Goal: Information Seeking & Learning: Understand process/instructions

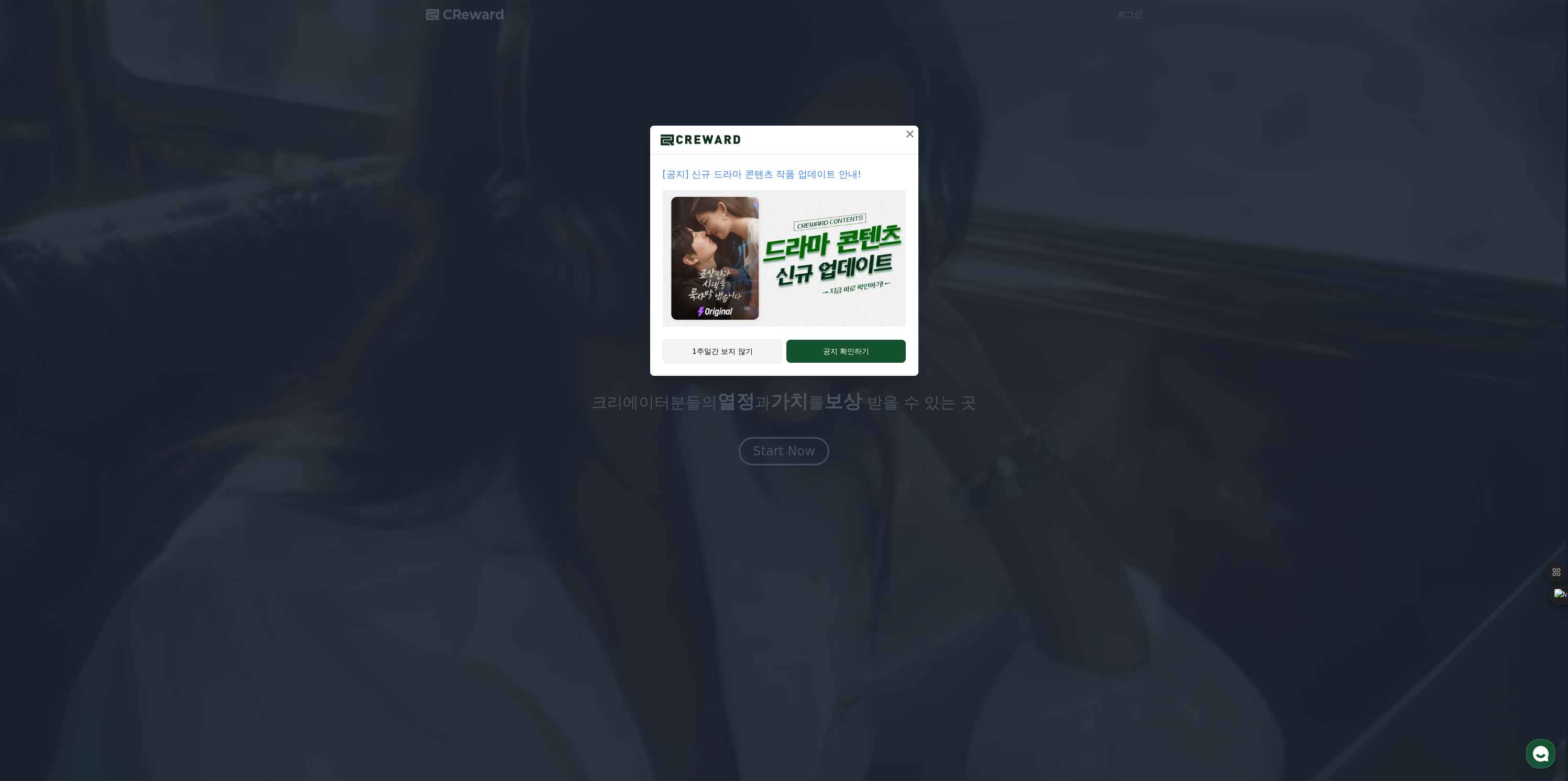
click at [731, 352] on button "1주일간 보지 않기" at bounding box center [722, 351] width 120 height 24
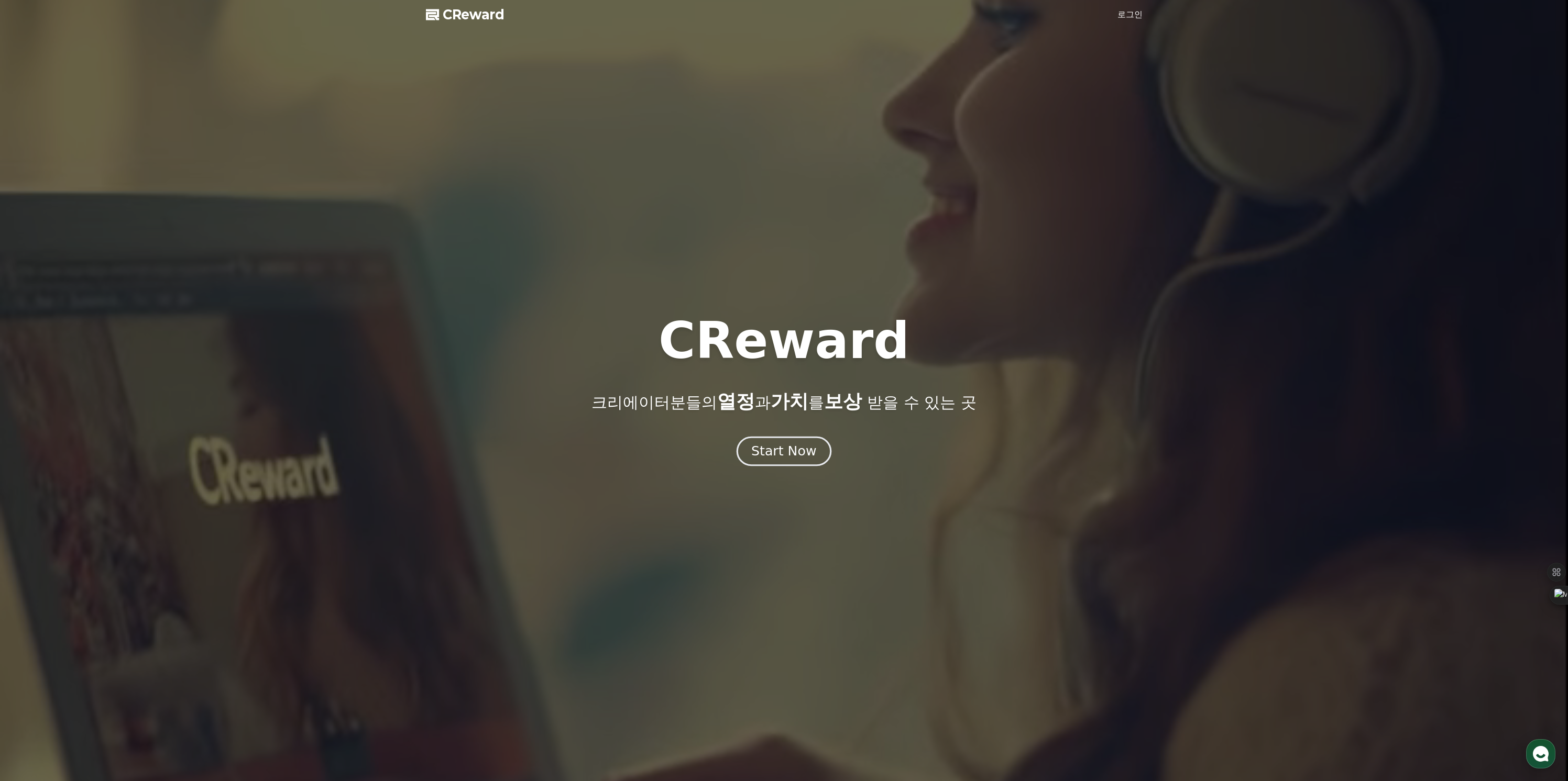
click at [780, 461] on button "Start Now" at bounding box center [784, 452] width 95 height 30
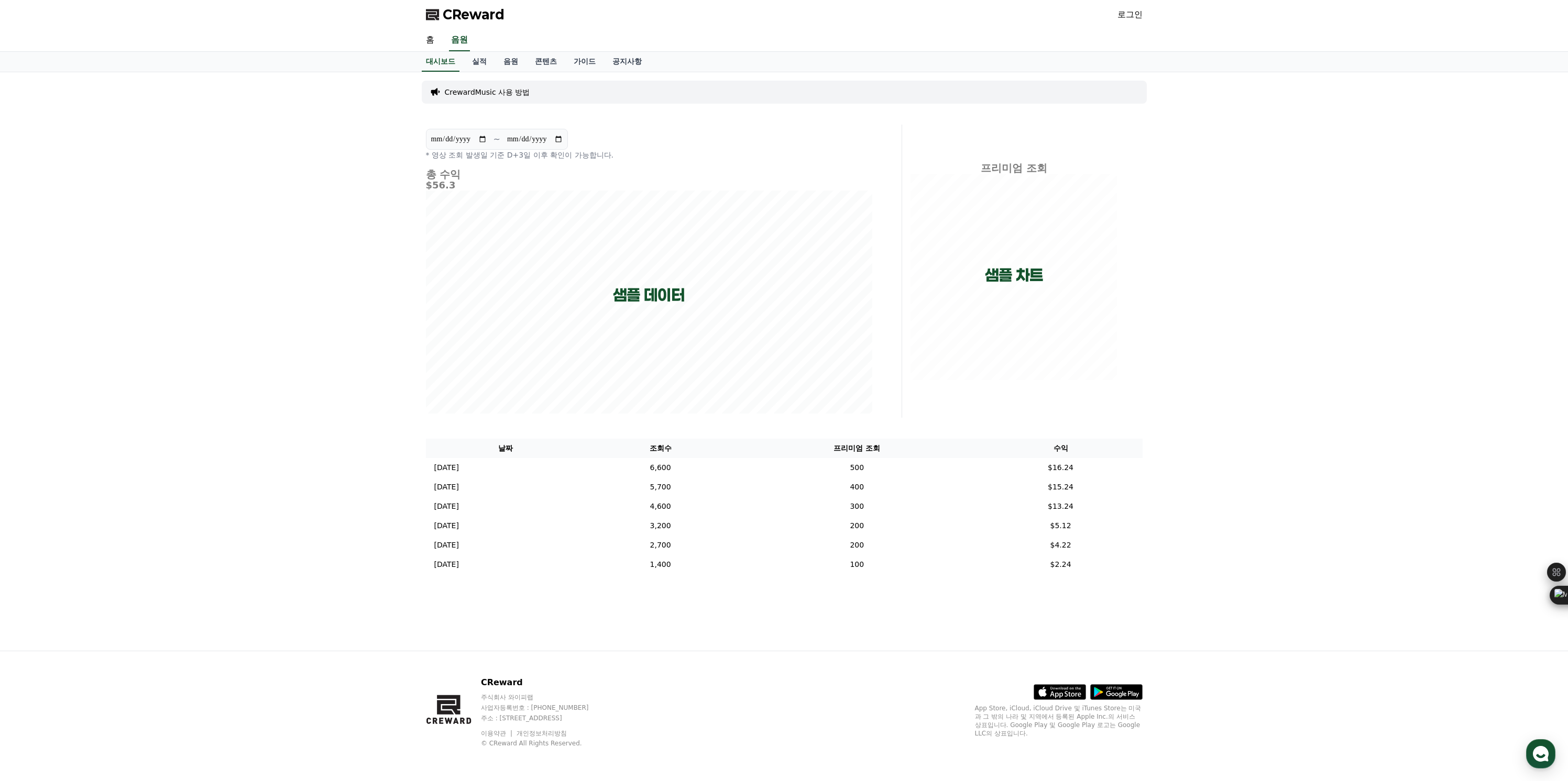
click at [1133, 13] on link "로그인" at bounding box center [1130, 15] width 25 height 13
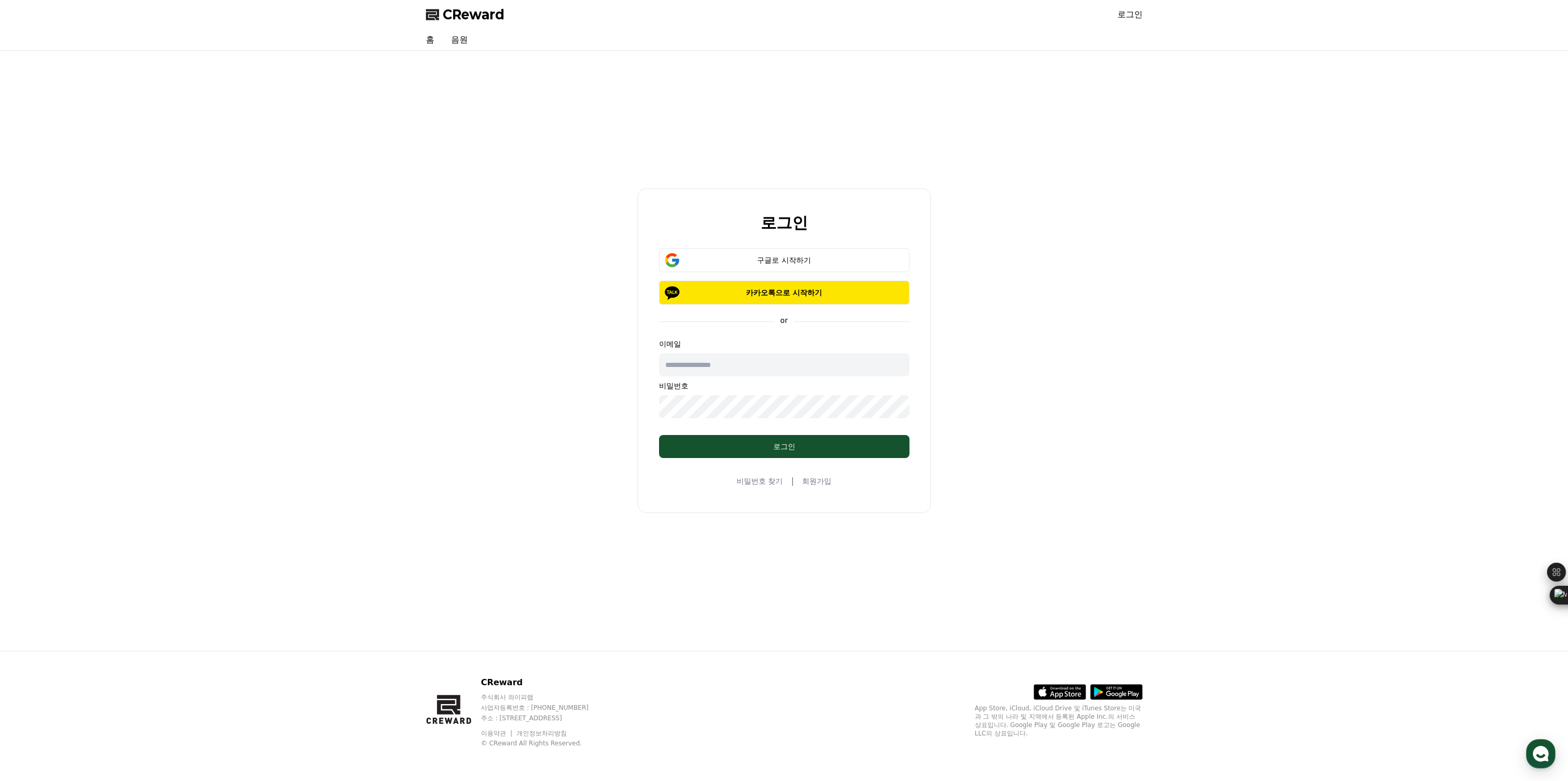
click at [817, 477] on link "회원가입" at bounding box center [816, 481] width 29 height 10
click at [828, 263] on div "구글로 시작하기" at bounding box center [784, 260] width 220 height 10
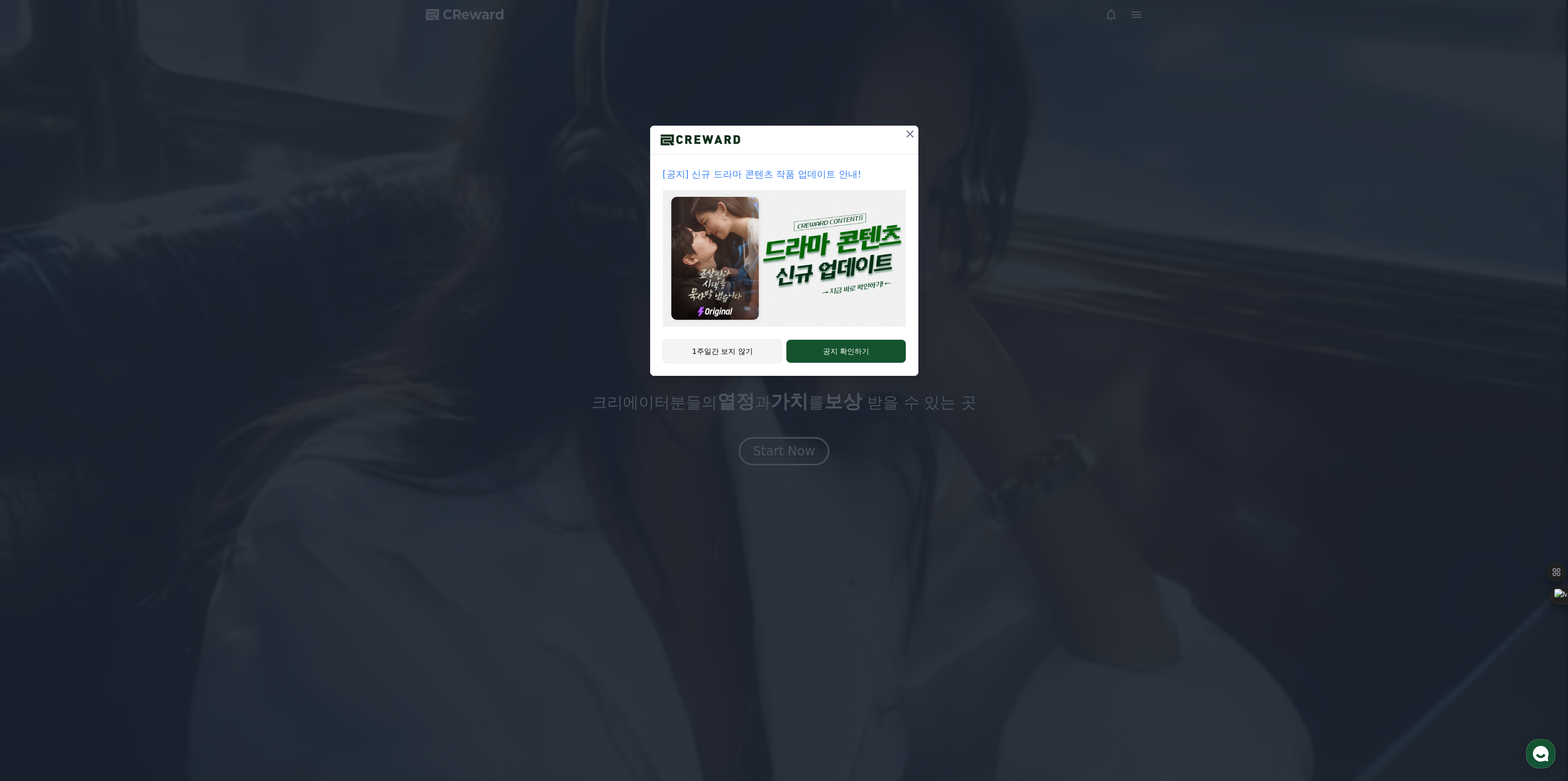
click at [734, 355] on button "1주일간 보지 않기" at bounding box center [722, 351] width 120 height 24
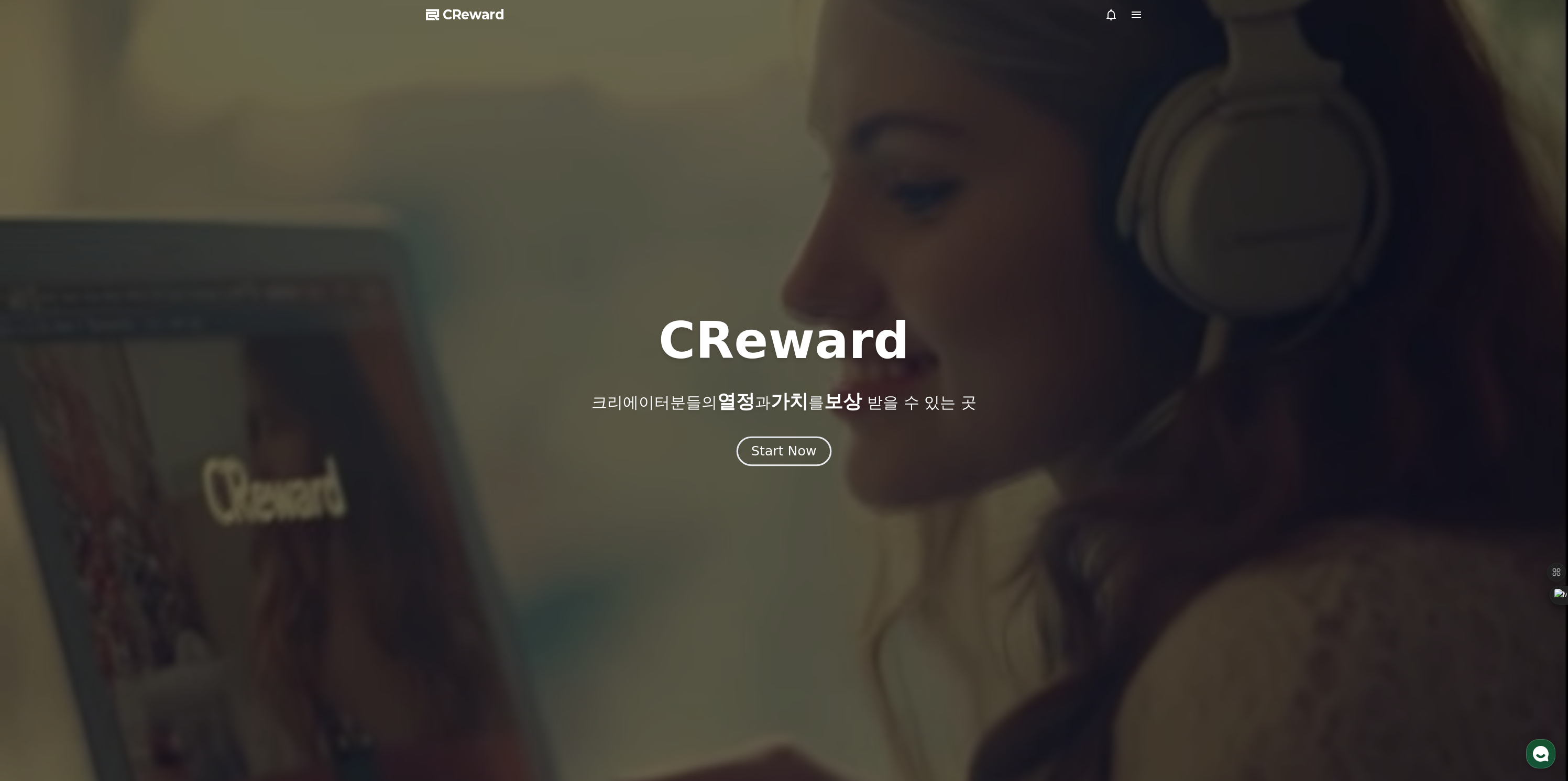
click at [795, 456] on div "Start Now" at bounding box center [784, 451] width 65 height 18
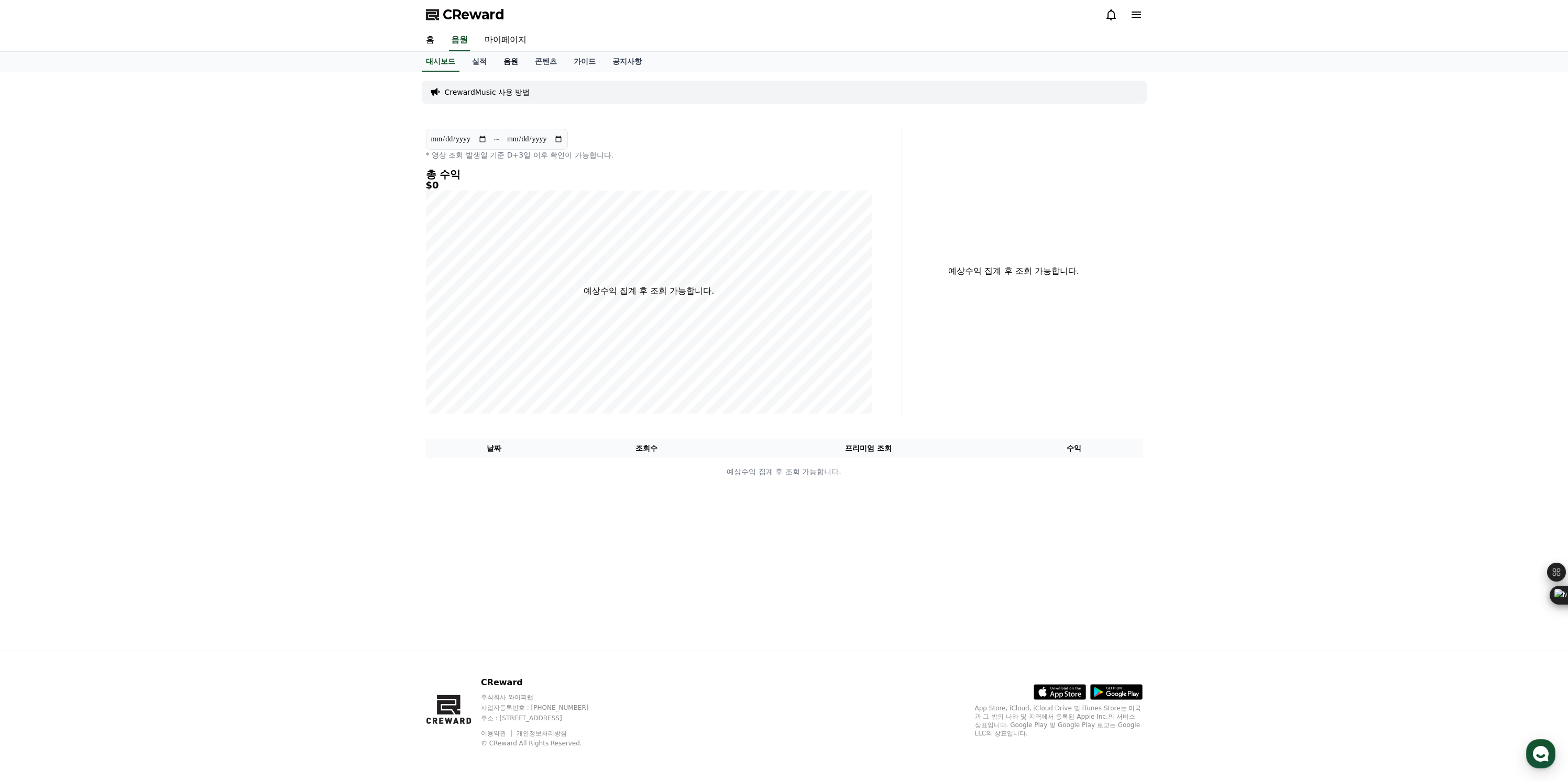
click at [508, 63] on link "음원" at bounding box center [511, 61] width 31 height 20
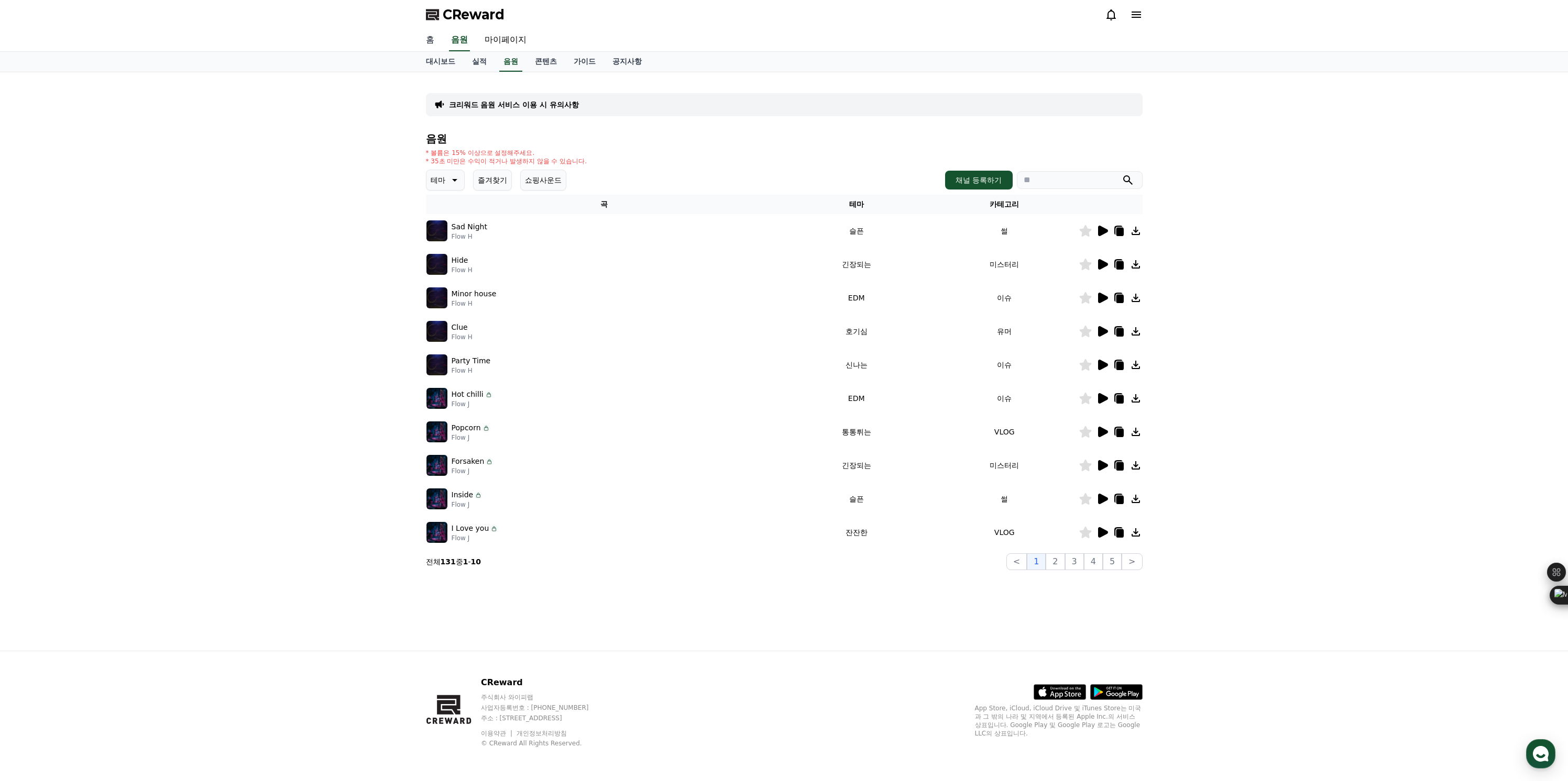
click at [429, 38] on link "홈" at bounding box center [430, 40] width 25 height 22
click at [1101, 233] on icon at bounding box center [1103, 230] width 10 height 10
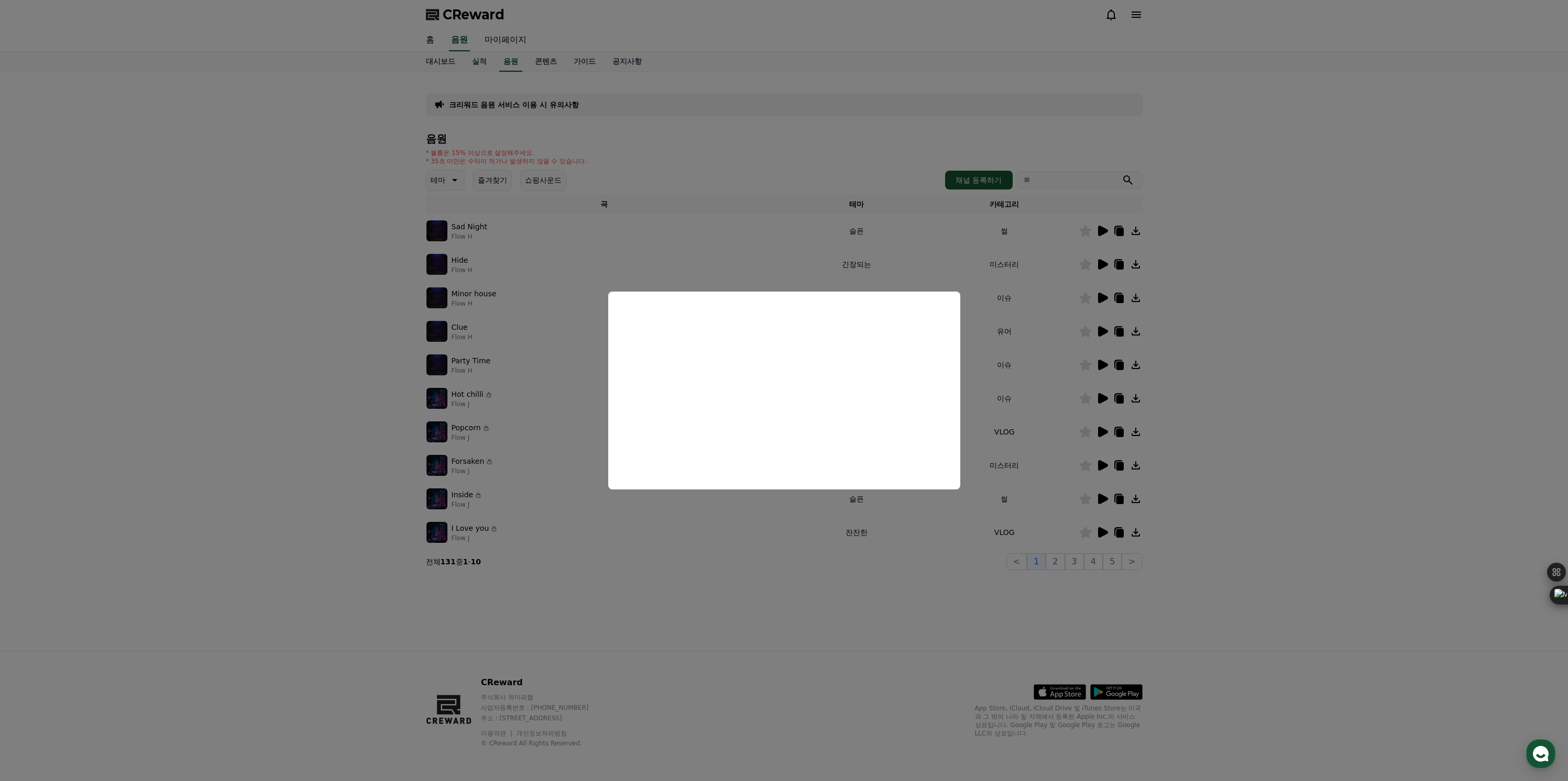
click at [337, 454] on button "close modal" at bounding box center [784, 390] width 1568 height 781
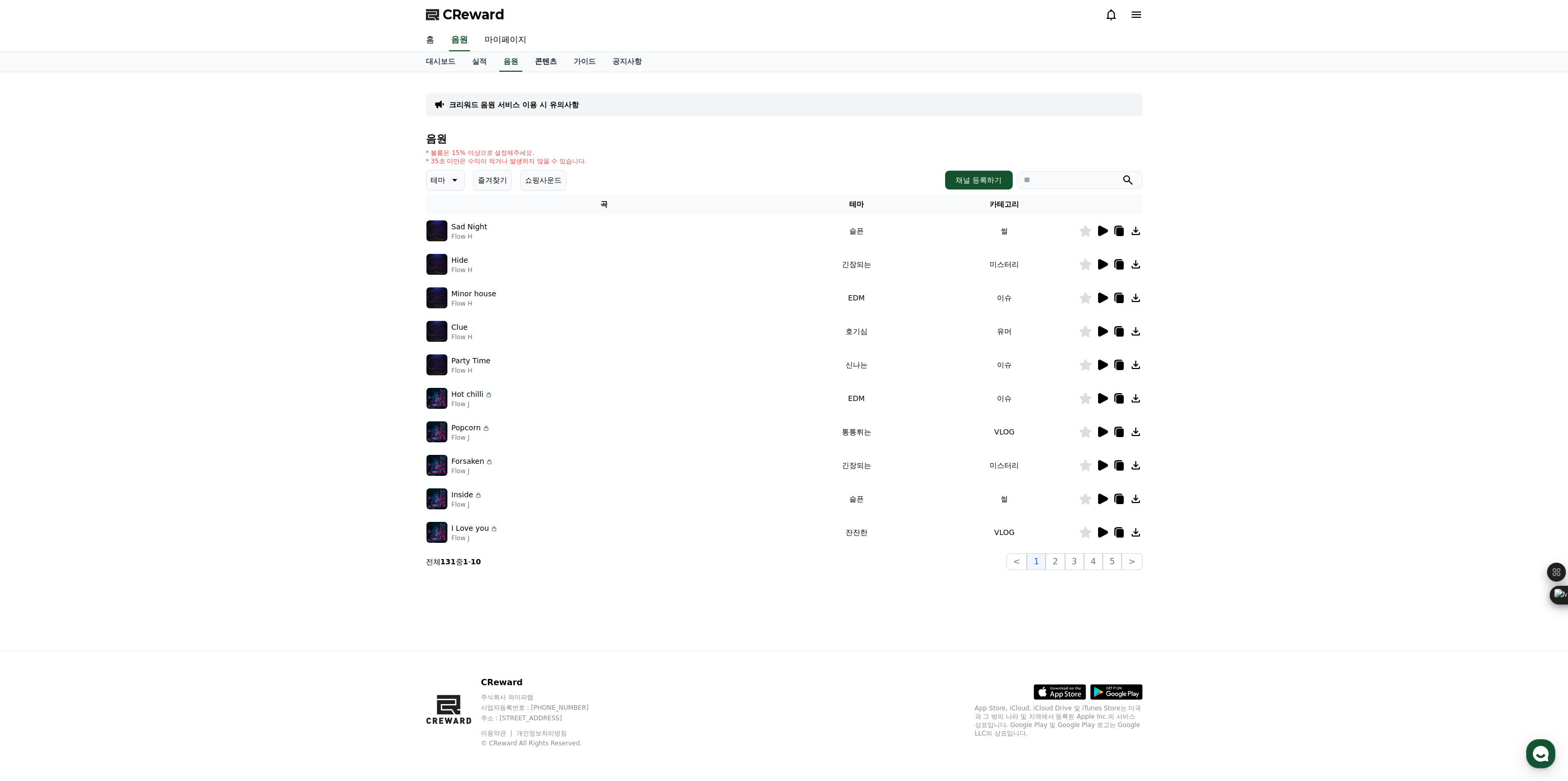
click at [542, 63] on link "콘텐츠" at bounding box center [545, 61] width 39 height 20
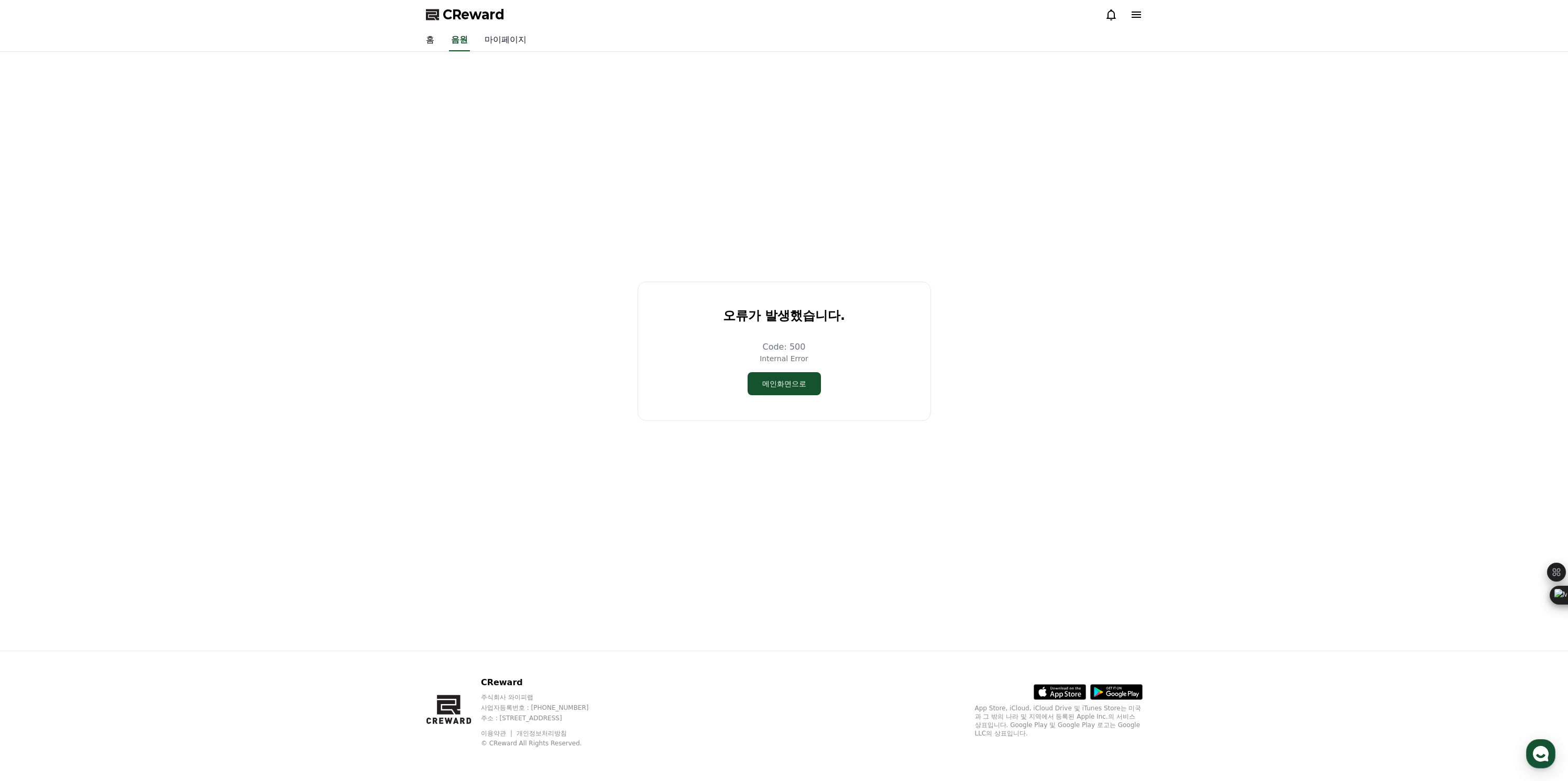
click at [487, 46] on link "마이페이지" at bounding box center [505, 40] width 59 height 22
select select "**********"
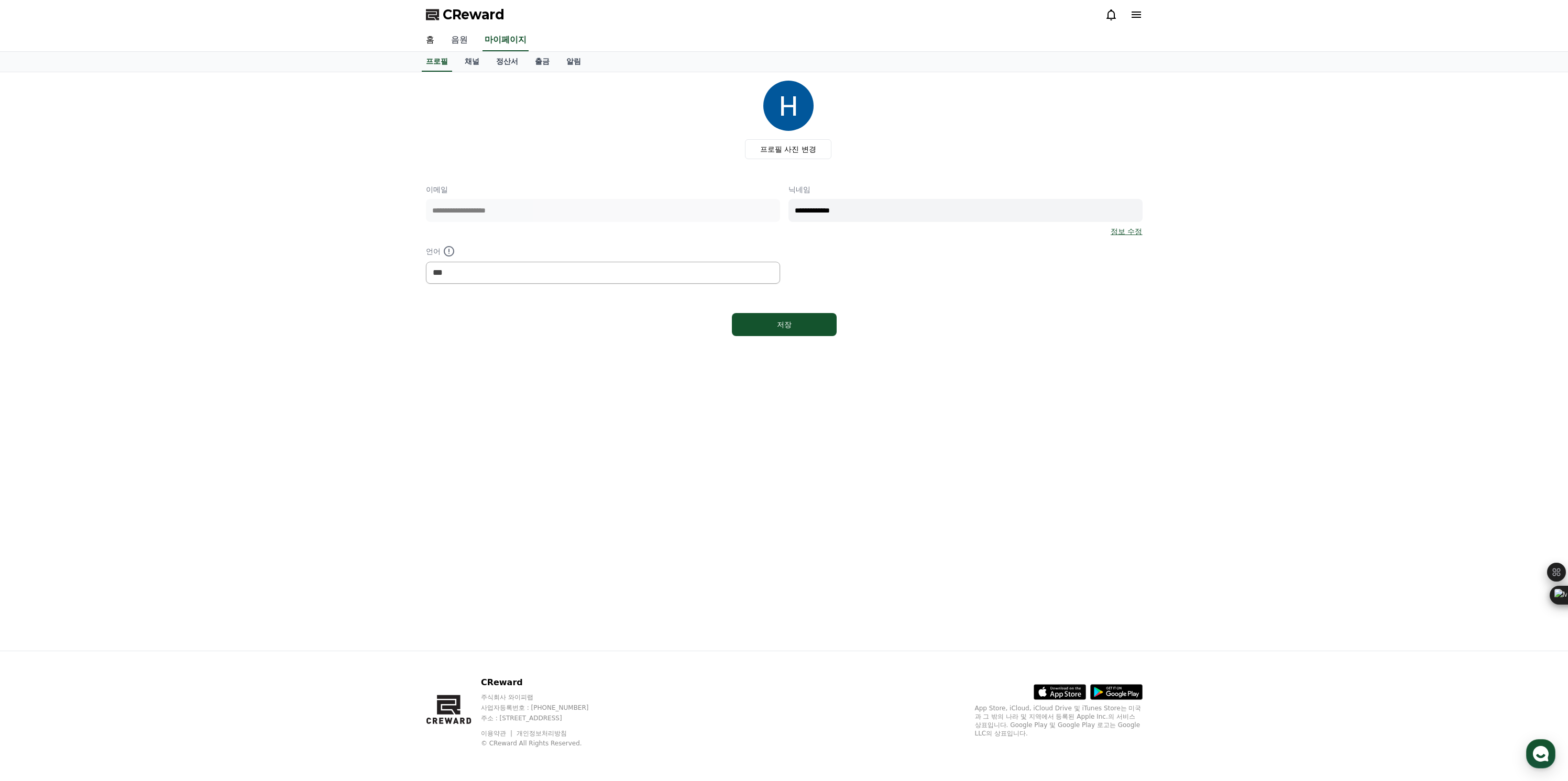
click at [456, 43] on link "음원" at bounding box center [459, 40] width 34 height 22
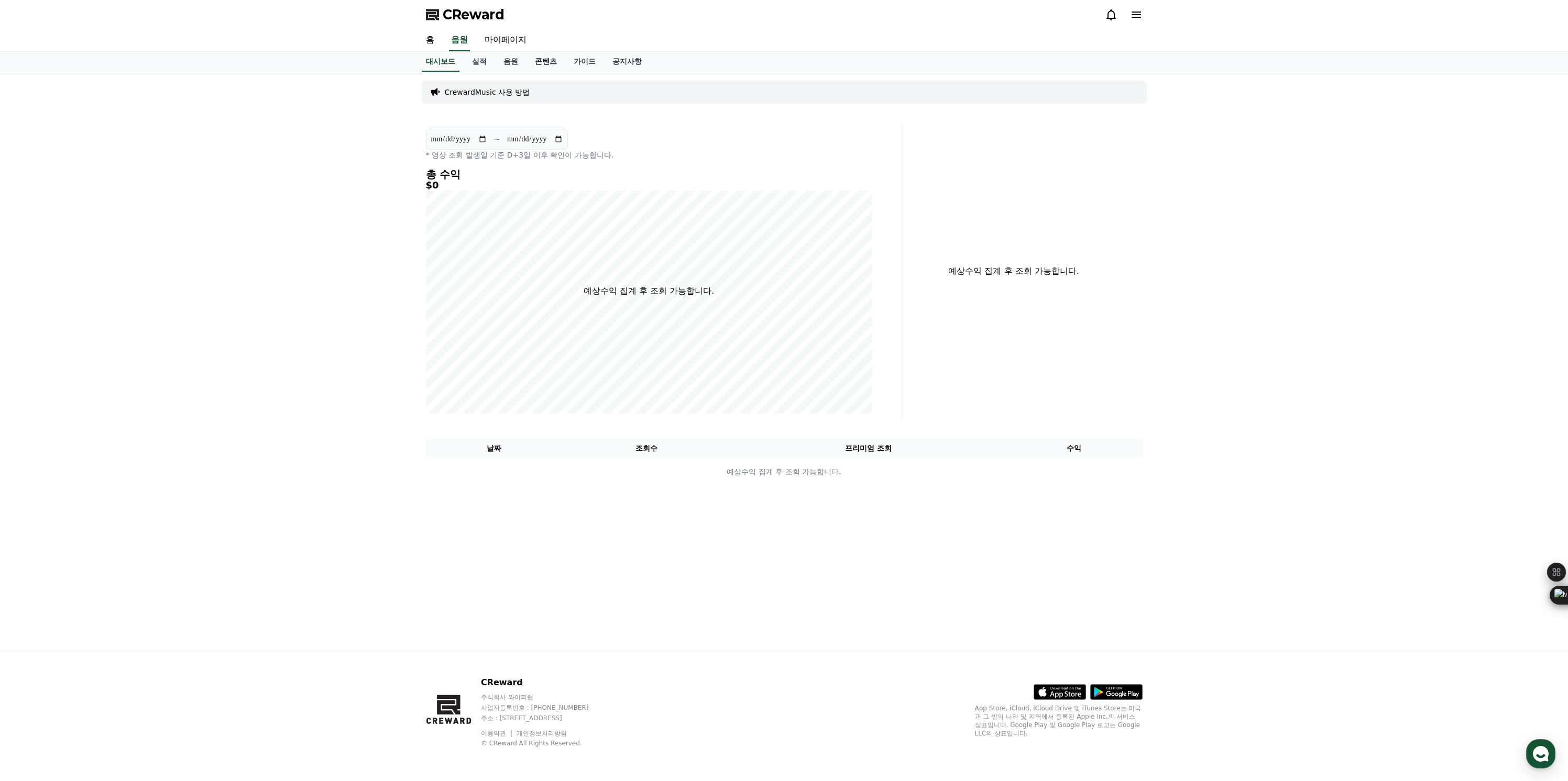
click at [539, 61] on link "콘텐츠" at bounding box center [545, 61] width 39 height 20
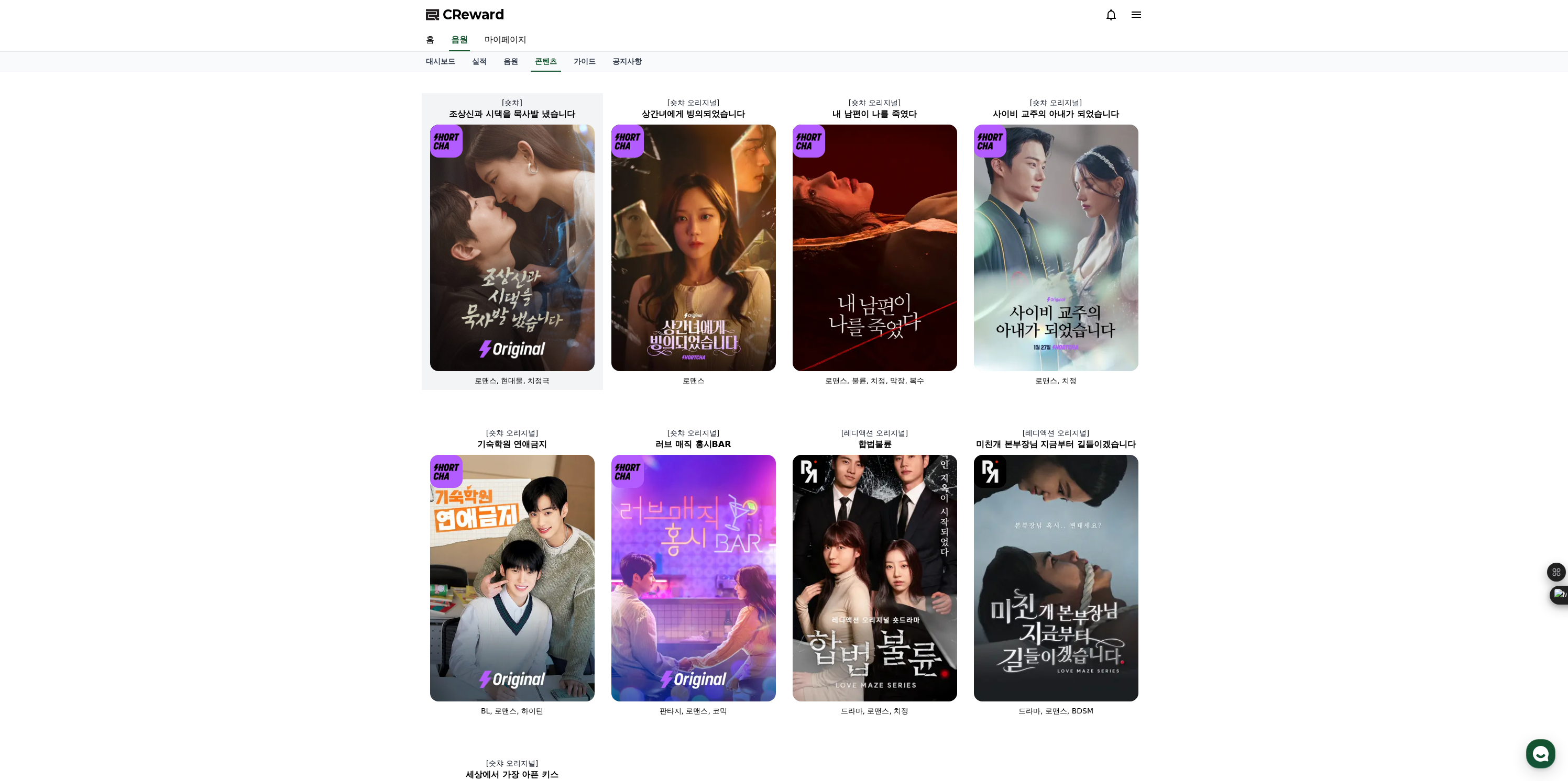
click at [538, 296] on img at bounding box center [512, 248] width 164 height 247
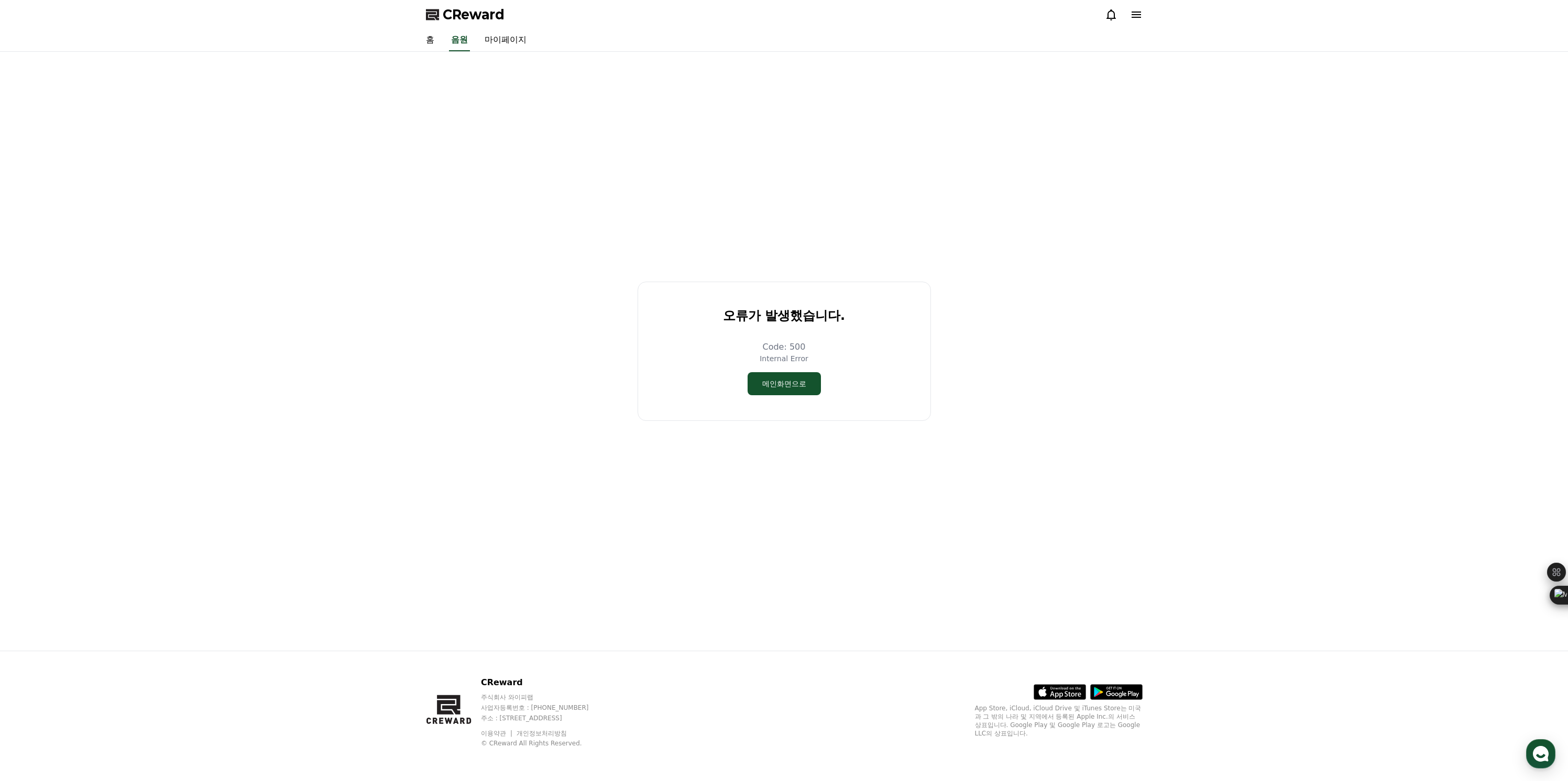
click at [481, 16] on span "CReward" at bounding box center [473, 14] width 62 height 16
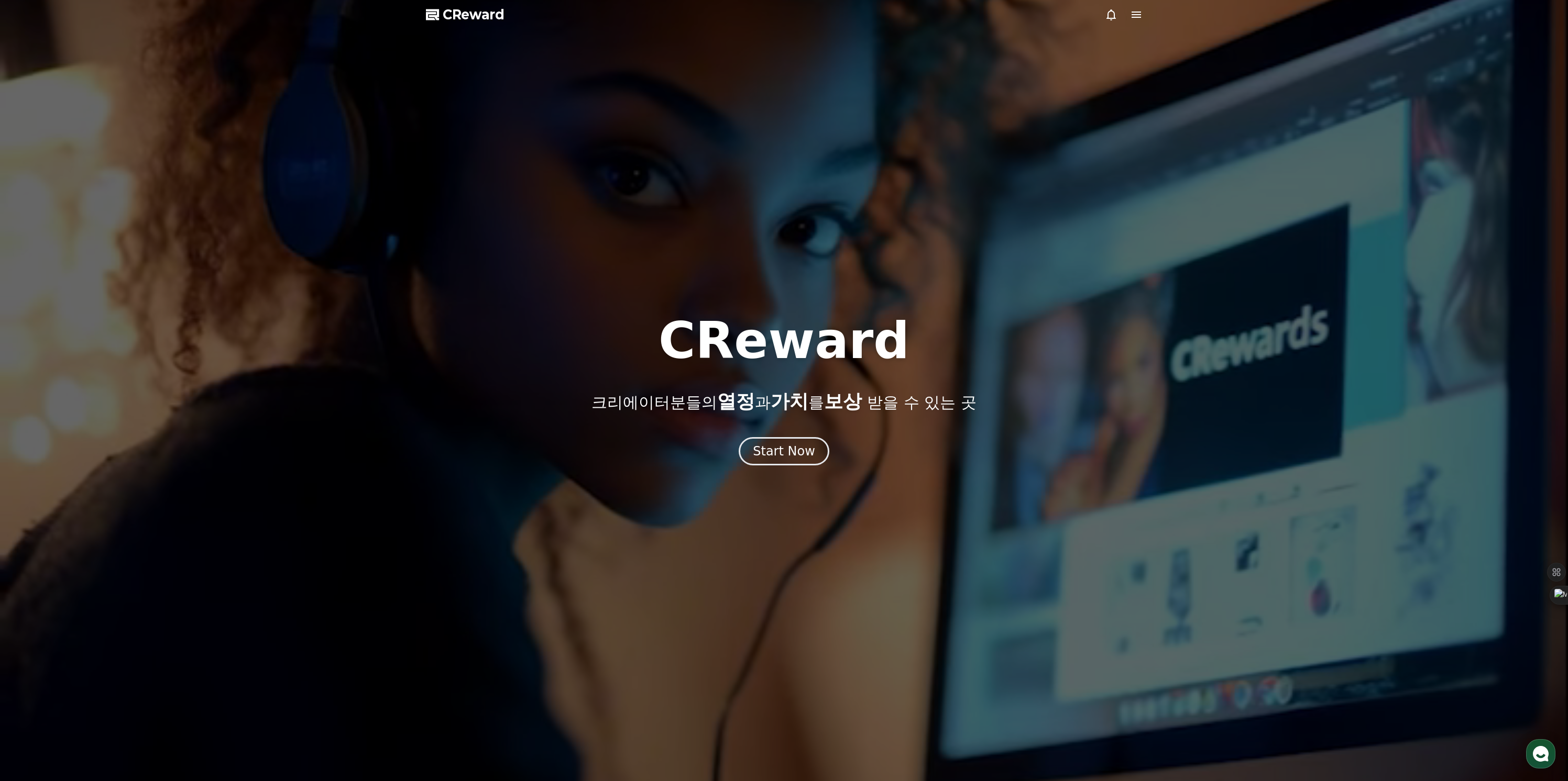
click at [1137, 18] on icon at bounding box center [1137, 15] width 13 height 13
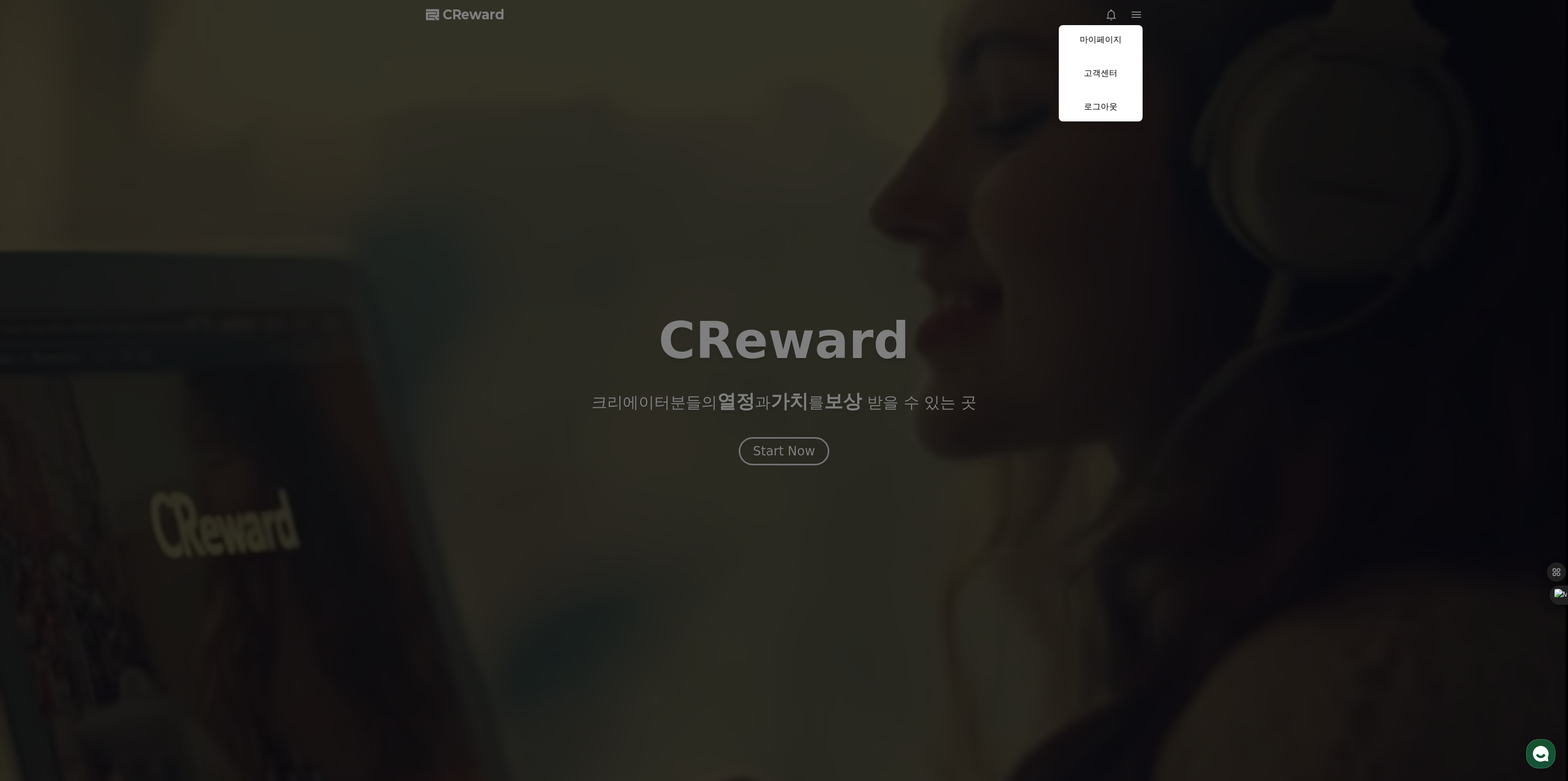
click at [942, 246] on button "close" at bounding box center [784, 390] width 1568 height 781
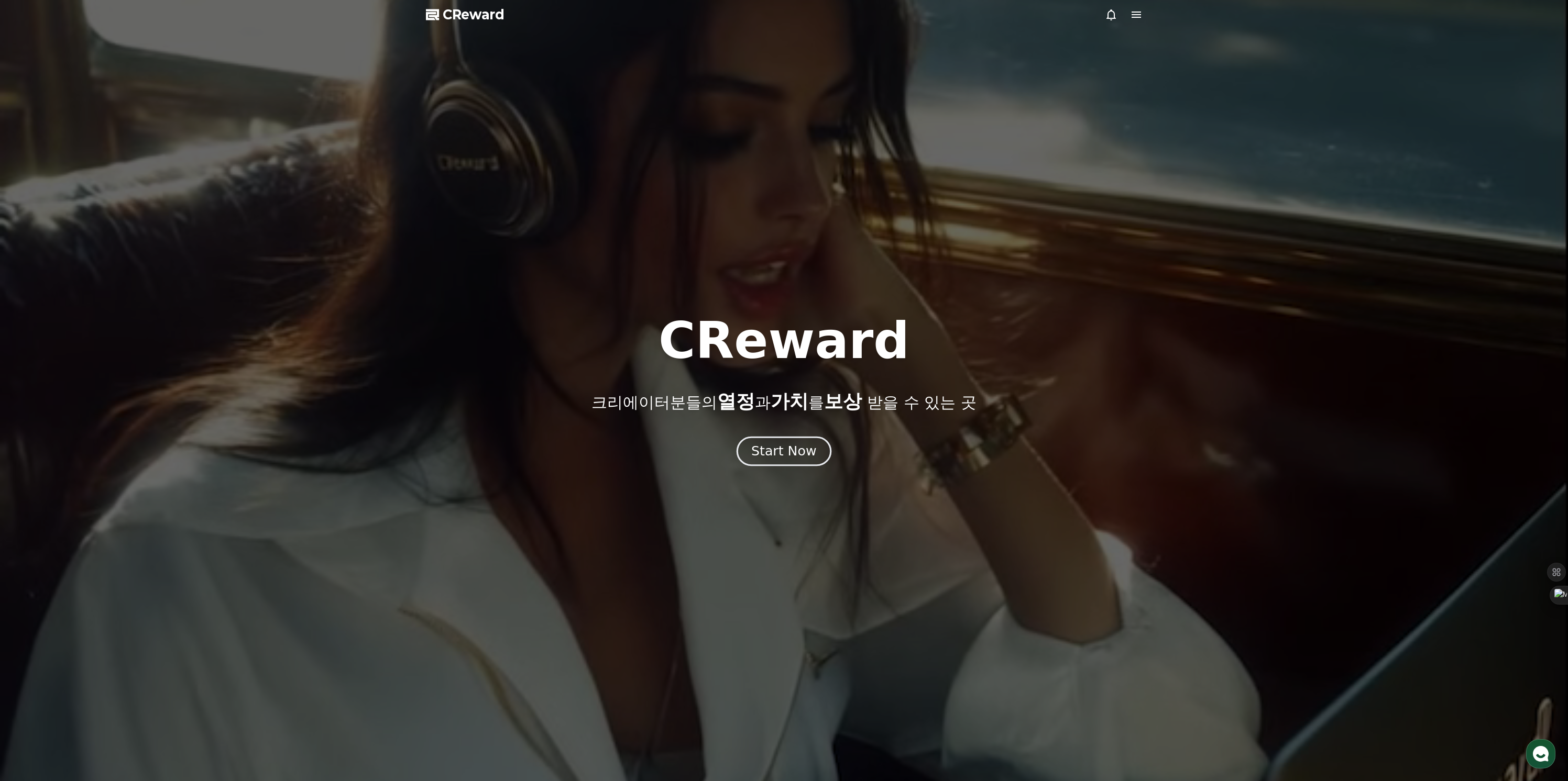
click at [785, 449] on div "Start Now" at bounding box center [784, 451] width 65 height 18
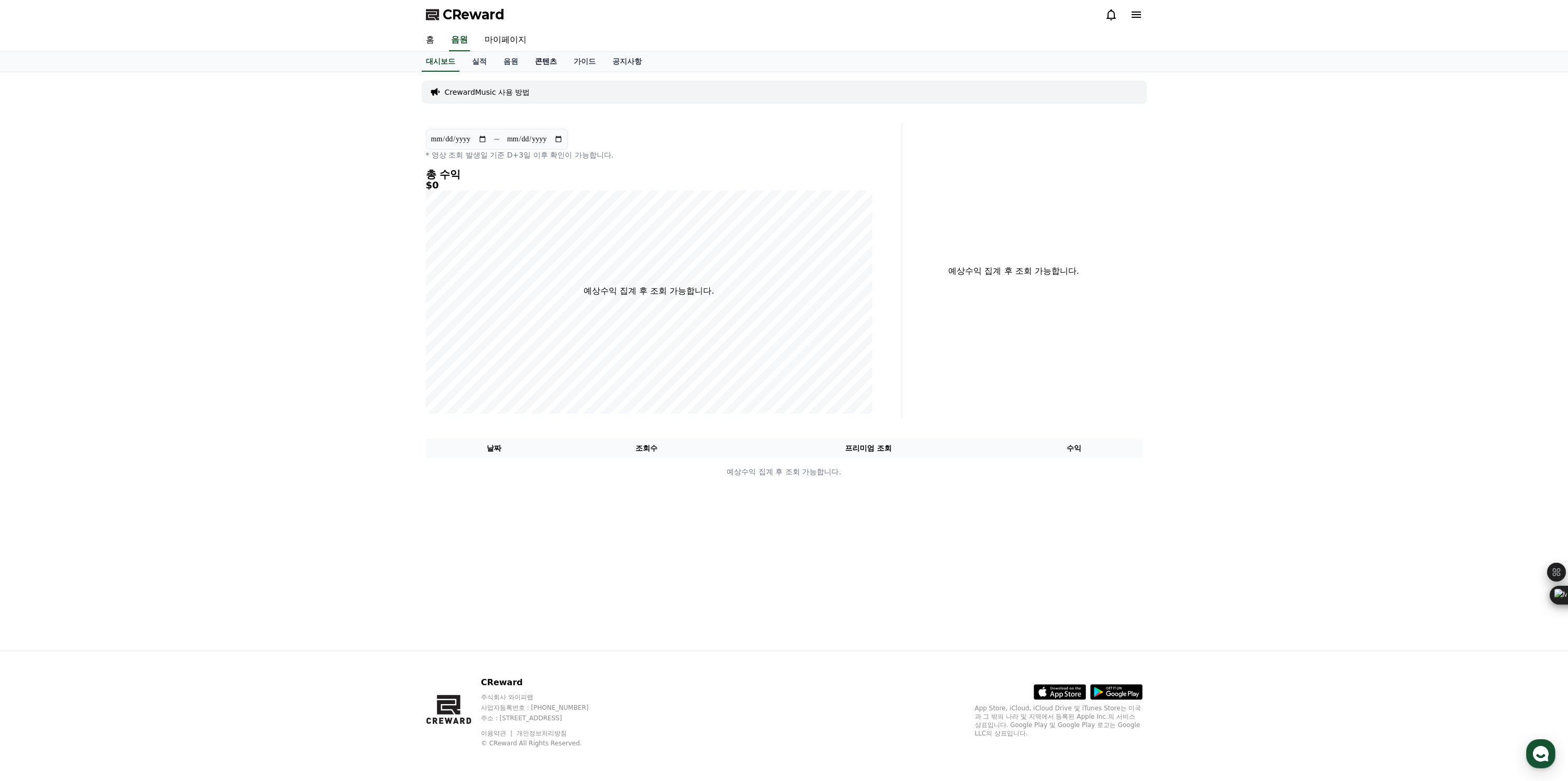
click at [540, 60] on link "콘텐츠" at bounding box center [545, 61] width 39 height 20
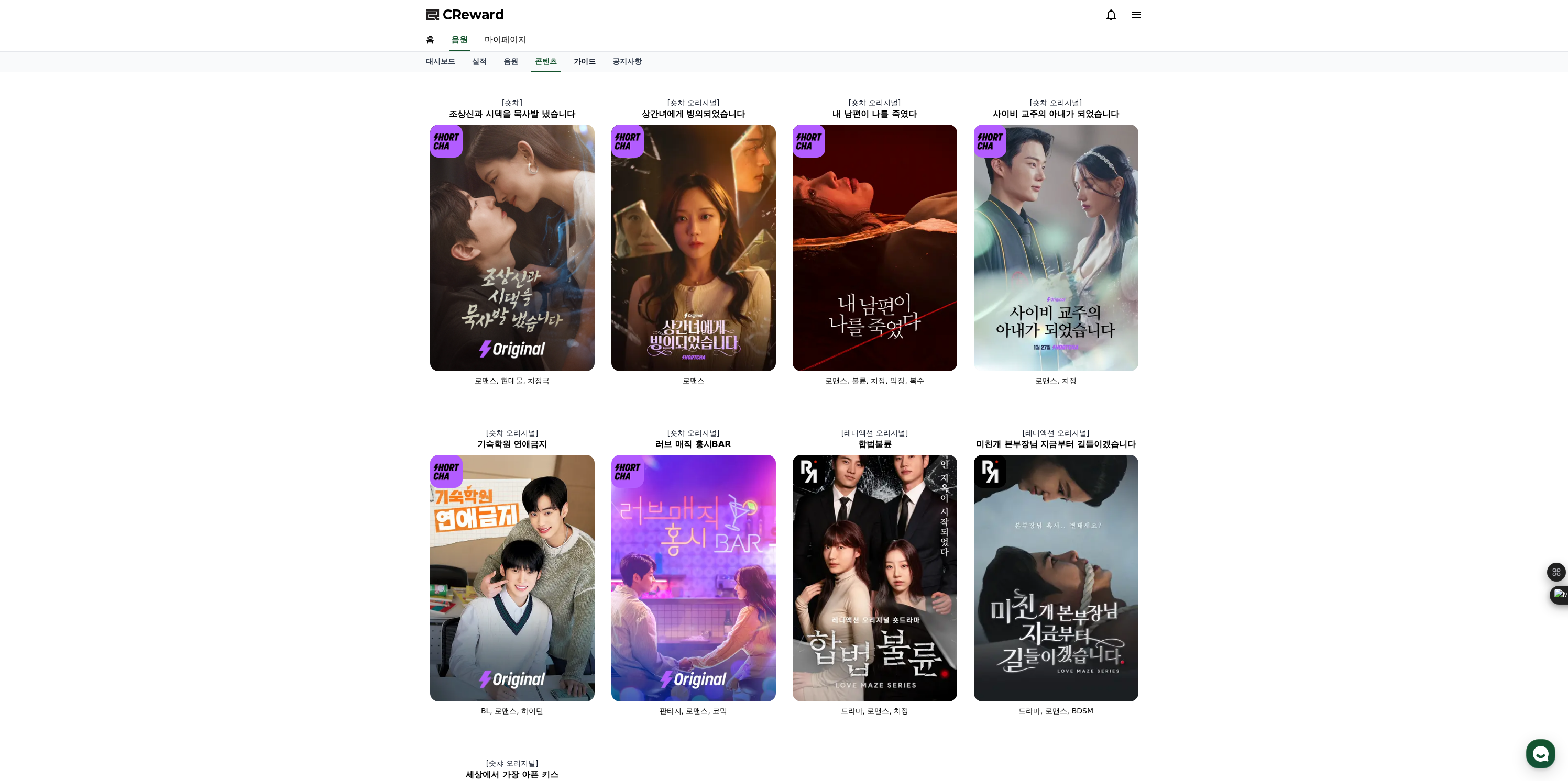
click at [571, 60] on link "가이드" at bounding box center [584, 61] width 39 height 20
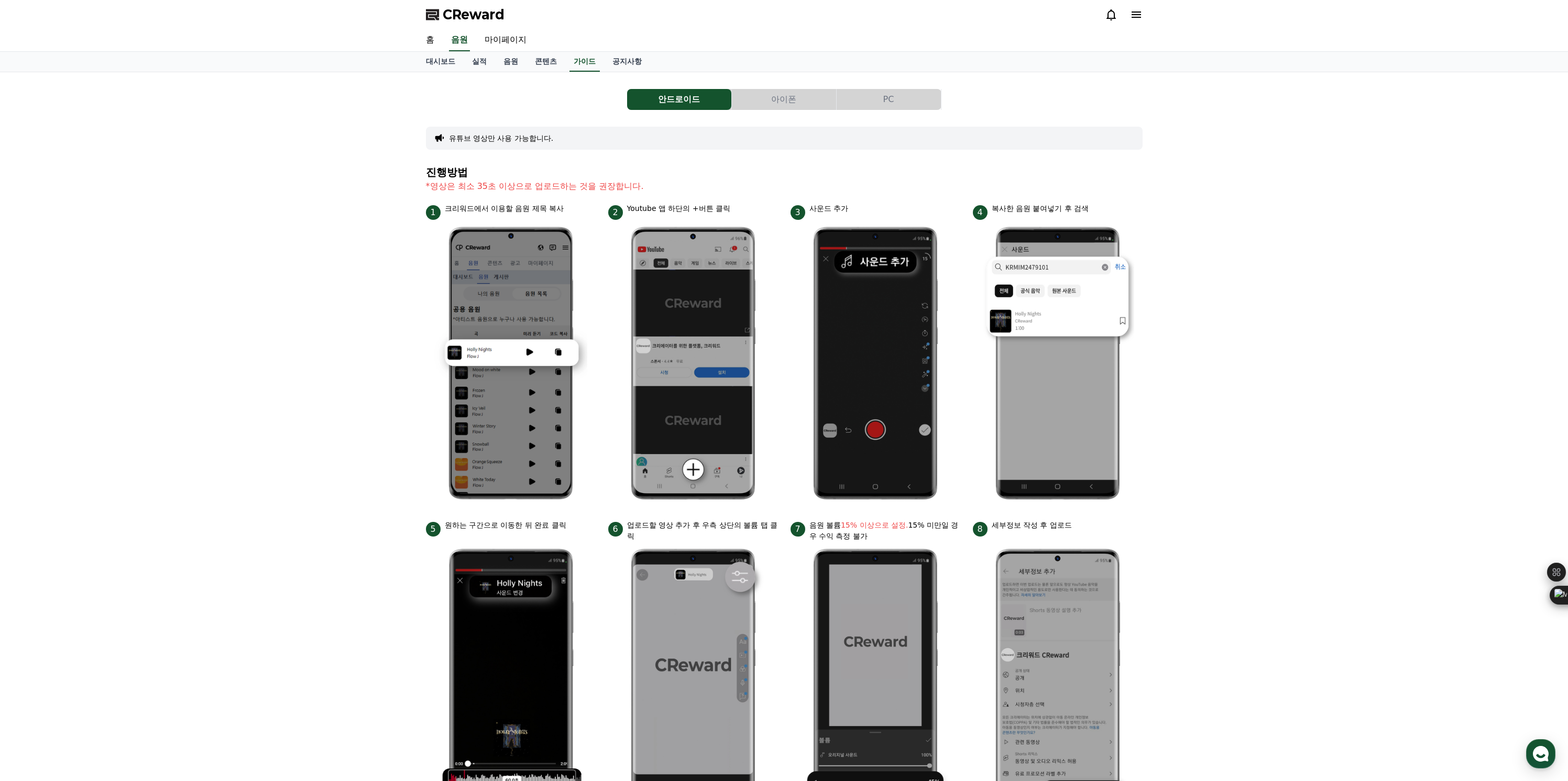
click at [778, 98] on button "아이폰" at bounding box center [784, 99] width 105 height 21
